Goal: Information Seeking & Learning: Learn about a topic

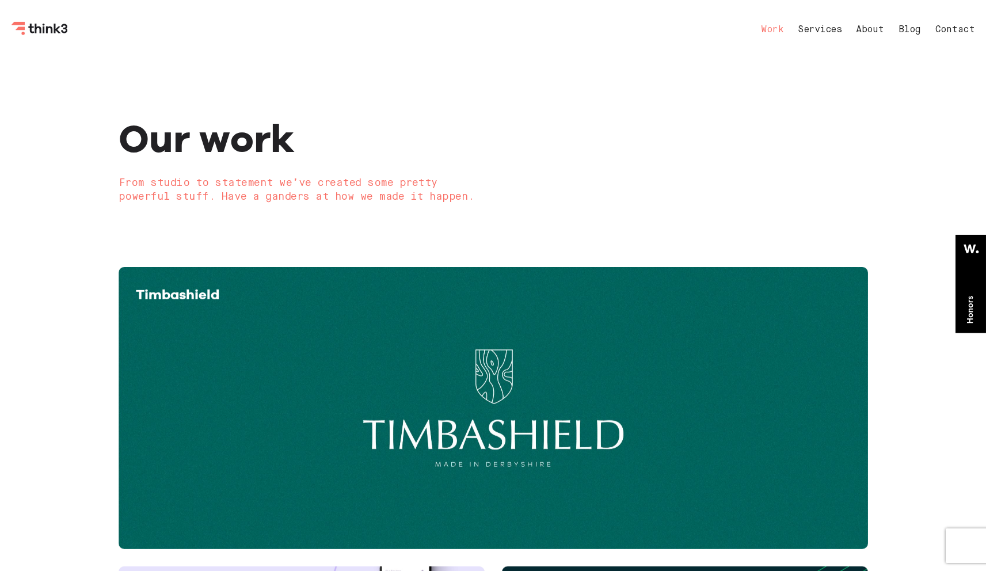
scroll to position [2, 0]
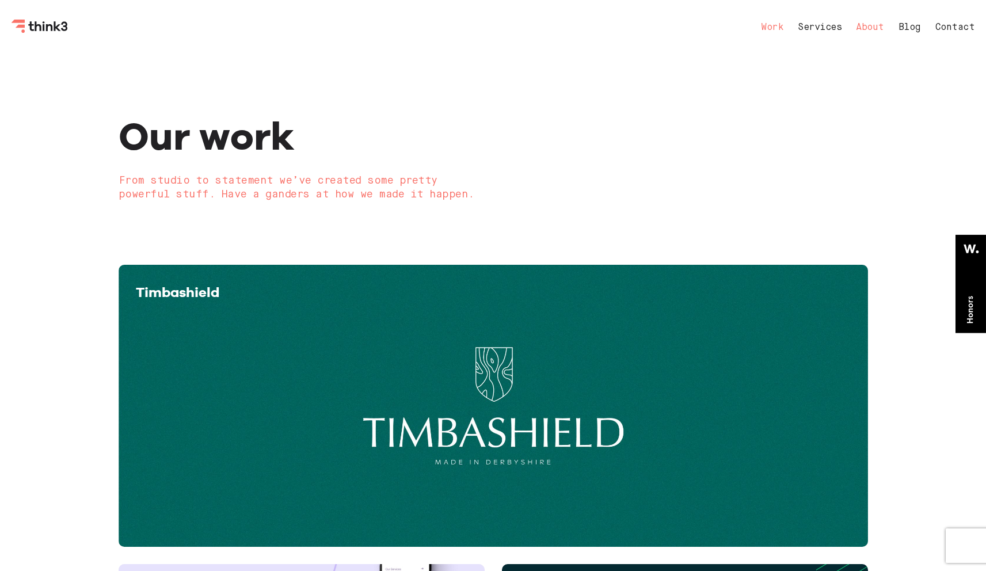
click at [873, 28] on link "About" at bounding box center [870, 27] width 28 height 9
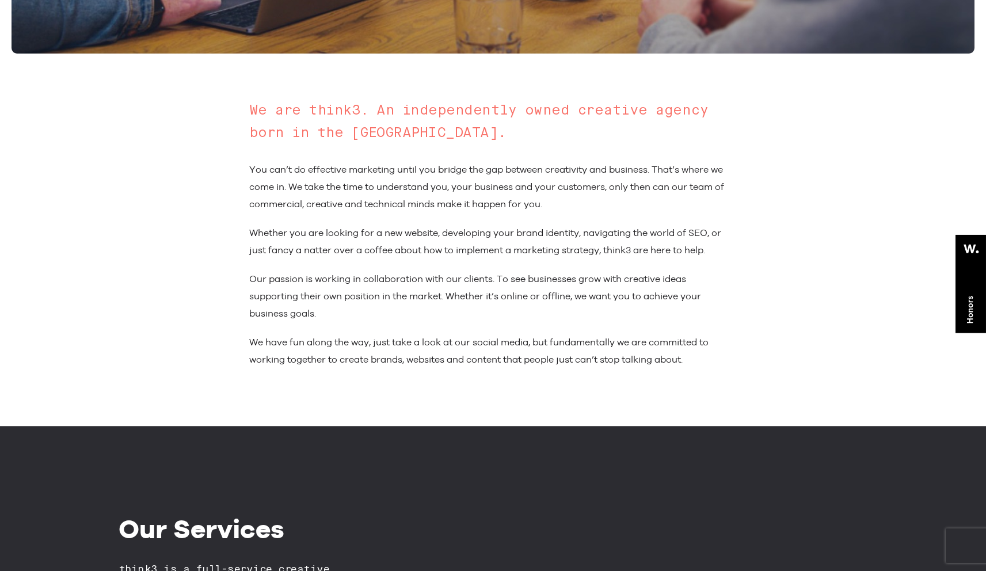
scroll to position [9, 0]
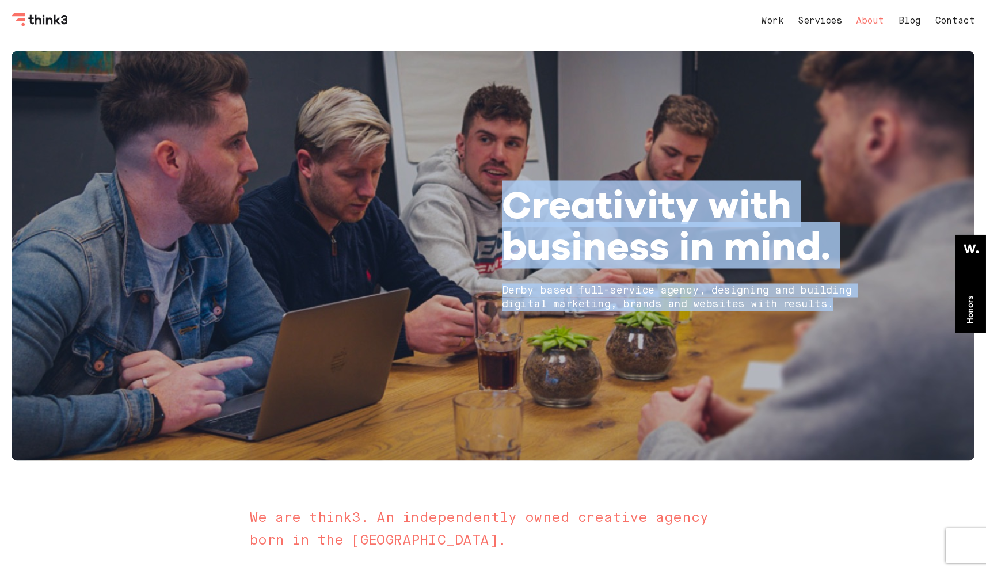
drag, startPoint x: 837, startPoint y: 310, endPoint x: 461, endPoint y: 197, distance: 392.7
click at [461, 197] on div "Creativity with business in mind. [GEOGRAPHIC_DATA] based full-service agency, …" at bounding box center [493, 256] width 767 height 145
copy div "Creativity with business in mind. [GEOGRAPHIC_DATA] based full-service agency, …"
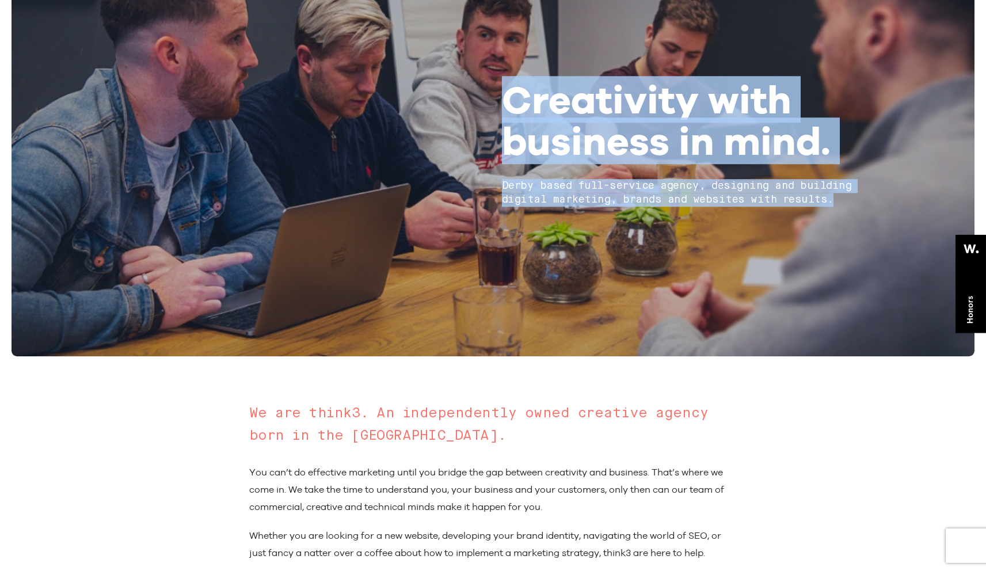
scroll to position [115, 0]
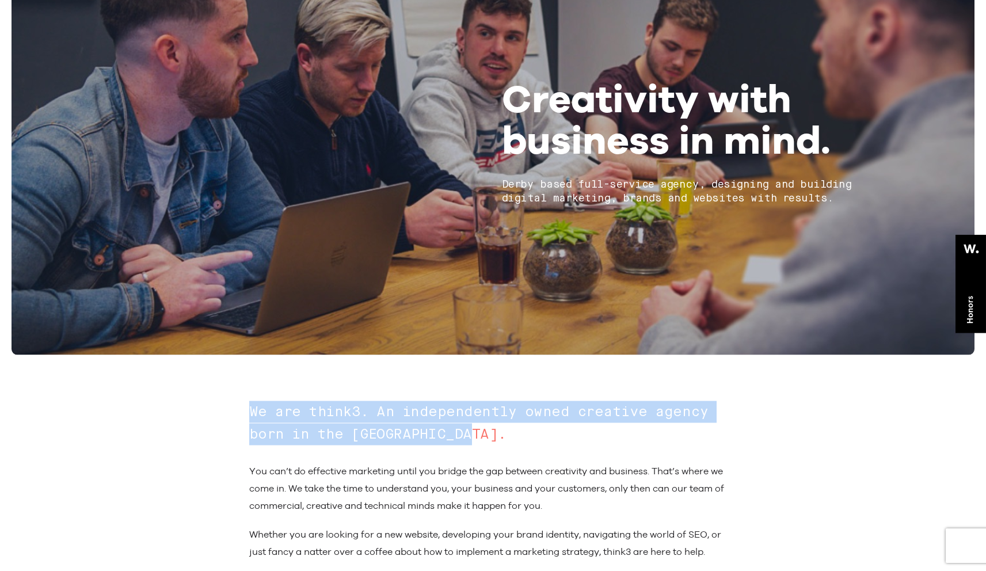
drag, startPoint x: 474, startPoint y: 440, endPoint x: 208, endPoint y: 397, distance: 270.0
copy article "We are think3. An independently owned creative agency born in the [GEOGRAPHIC_D…"
